Goal: Navigation & Orientation: Find specific page/section

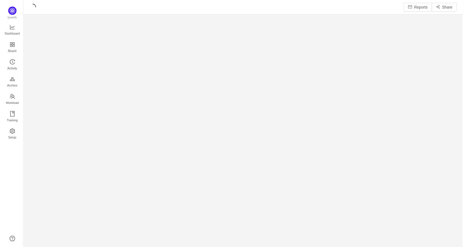
scroll to position [235, 422]
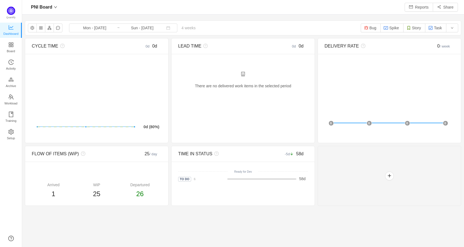
scroll to position [234, 422]
click at [50, 9] on span "PNI Board" at bounding box center [41, 7] width 21 height 9
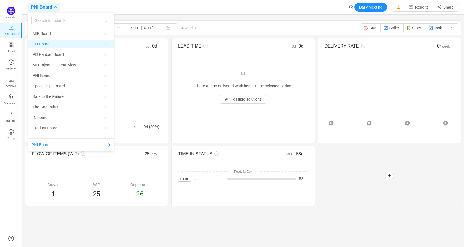
click at [46, 46] on span "PD Board" at bounding box center [41, 44] width 17 height 8
